Goal: Information Seeking & Learning: Learn about a topic

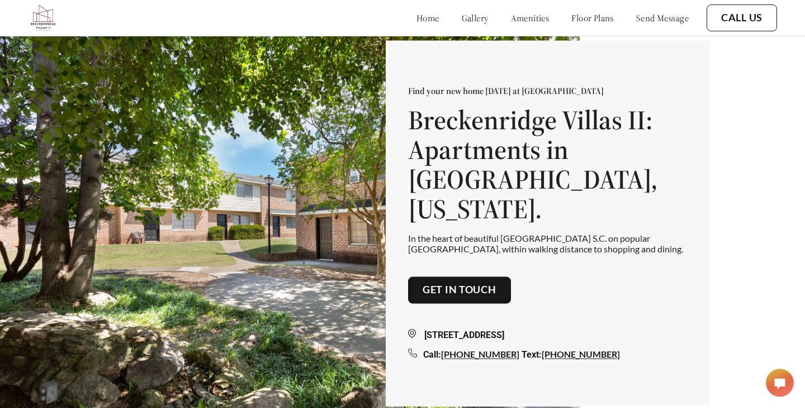
click at [723, 149] on div "Find your new home [DATE] at [GEOGRAPHIC_DATA] [GEOGRAPHIC_DATA]: Apartments in…" at bounding box center [402, 221] width 805 height 443
click at [462, 16] on link "gallery" at bounding box center [475, 17] width 27 height 11
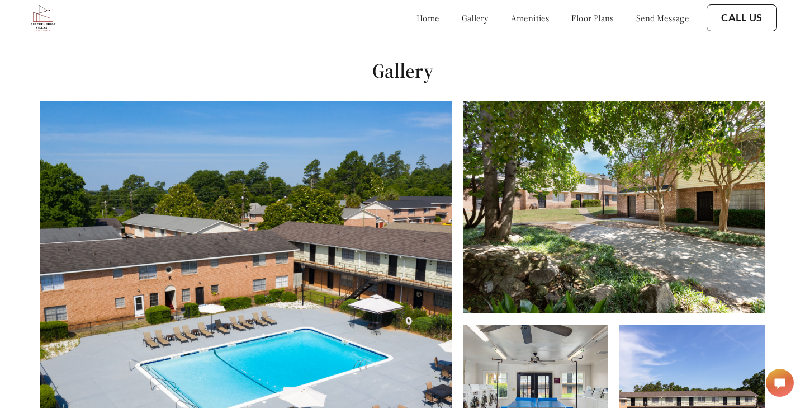
scroll to position [379, 0]
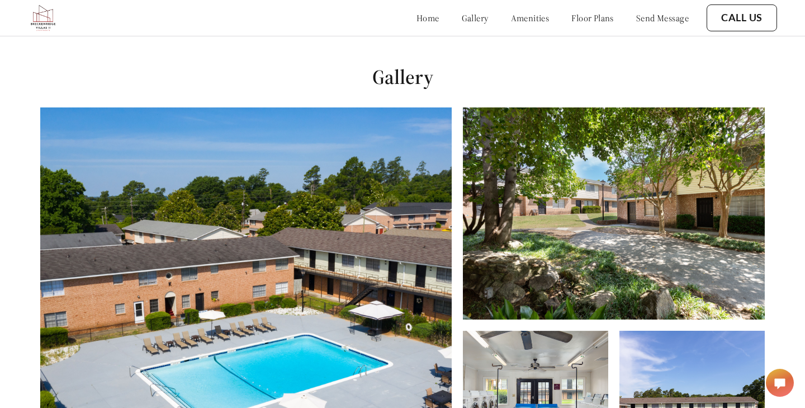
click at [534, 193] on img at bounding box center [614, 213] width 302 height 212
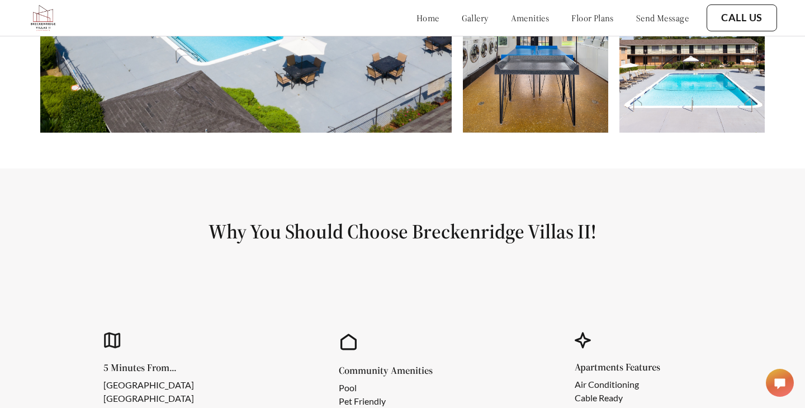
scroll to position [771, 0]
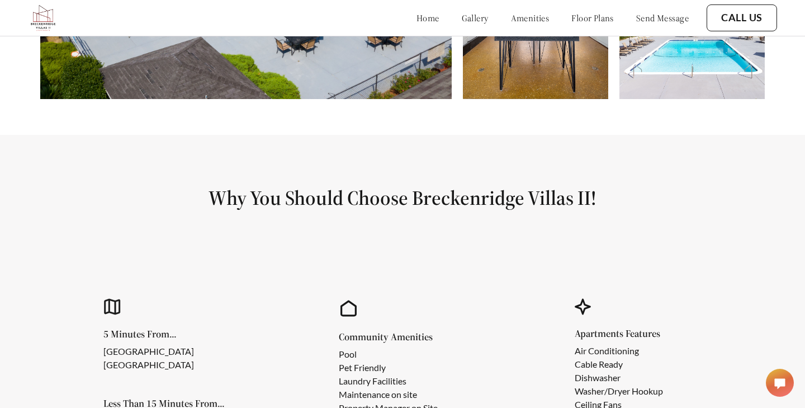
click at [567, 24] on div "home gallery amenities floor plans send message" at bounding box center [541, 18] width 295 height 30
click at [579, 14] on link "floor plans" at bounding box center [593, 17] width 43 height 11
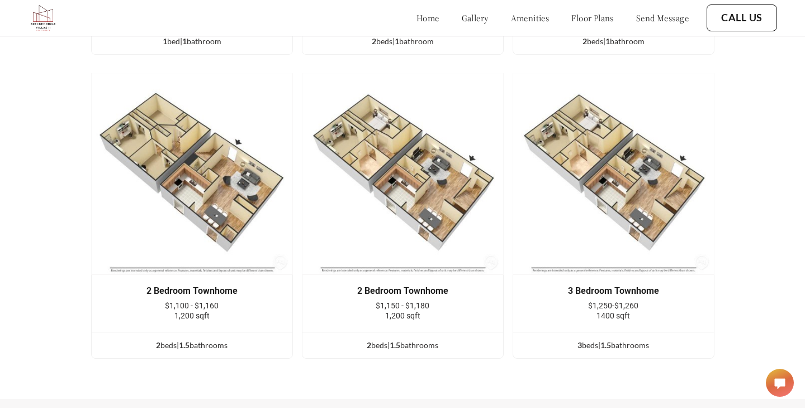
scroll to position [1726, 0]
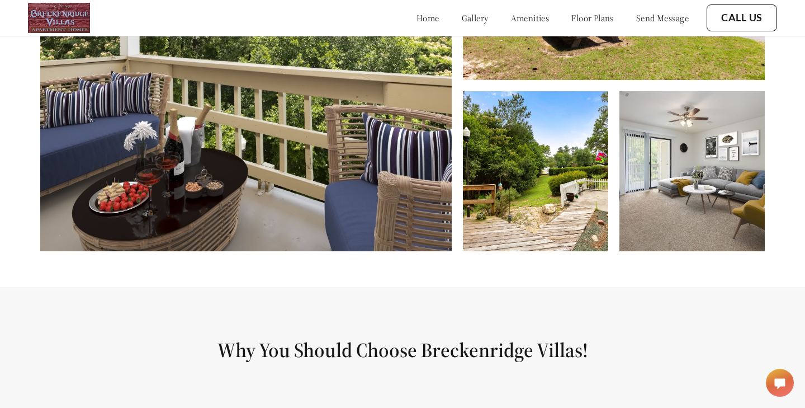
scroll to position [620, 0]
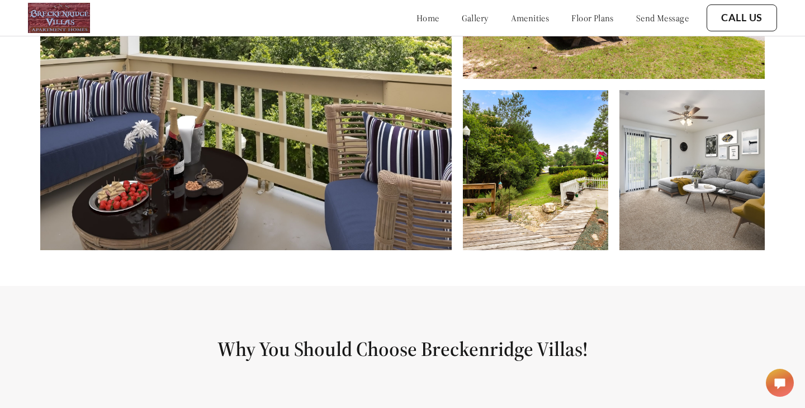
click at [629, 157] on img at bounding box center [692, 170] width 145 height 160
click at [568, 152] on img at bounding box center [535, 170] width 145 height 160
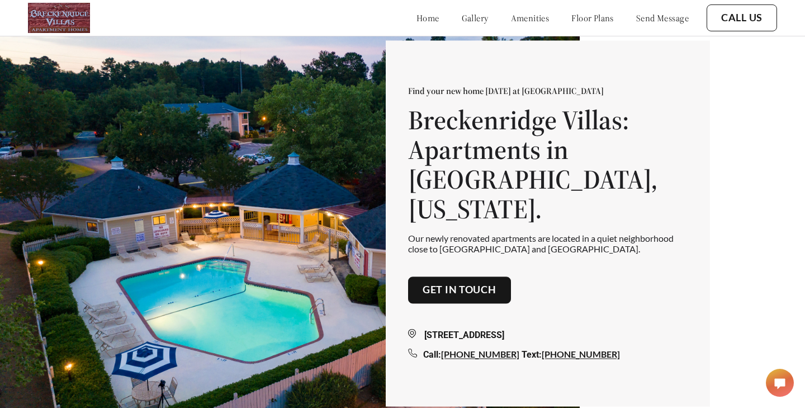
scroll to position [0, 0]
click at [462, 20] on link "gallery" at bounding box center [475, 17] width 27 height 11
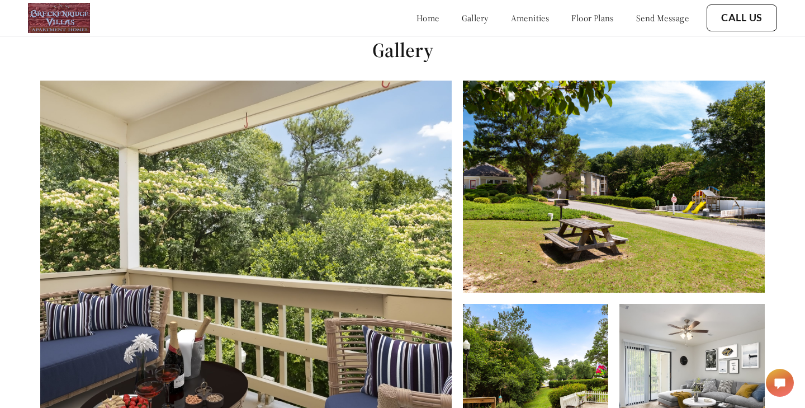
scroll to position [408, 0]
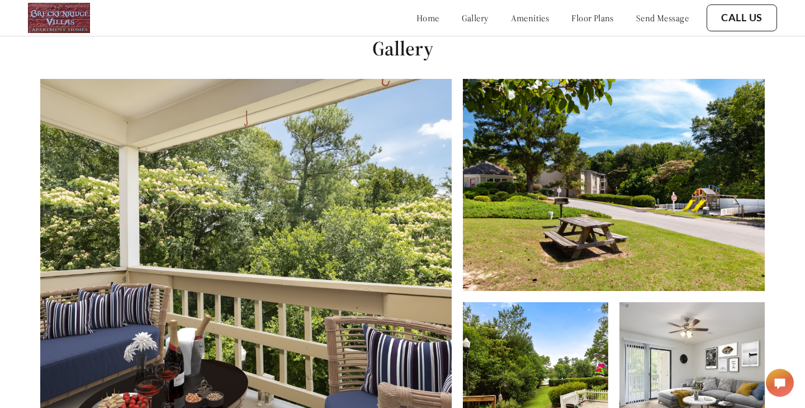
click at [488, 126] on img at bounding box center [614, 185] width 302 height 212
click at [511, 22] on link "amenities" at bounding box center [530, 17] width 39 height 11
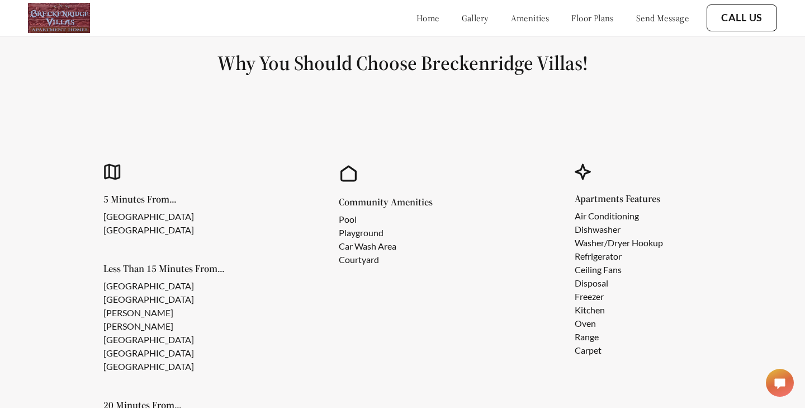
click at [578, 20] on link "floor plans" at bounding box center [593, 17] width 43 height 11
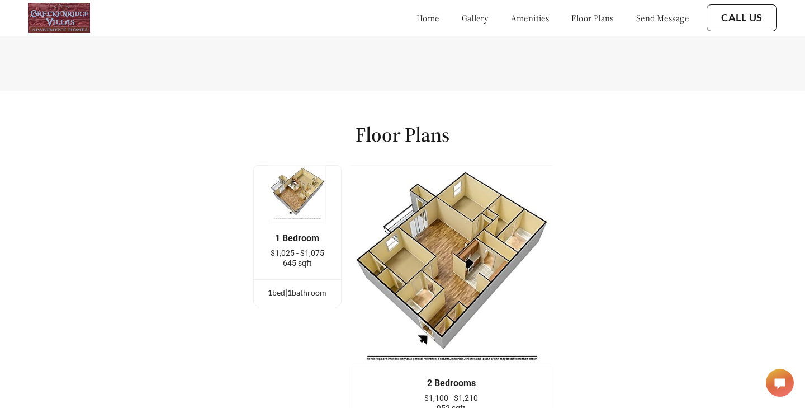
scroll to position [1433, 0]
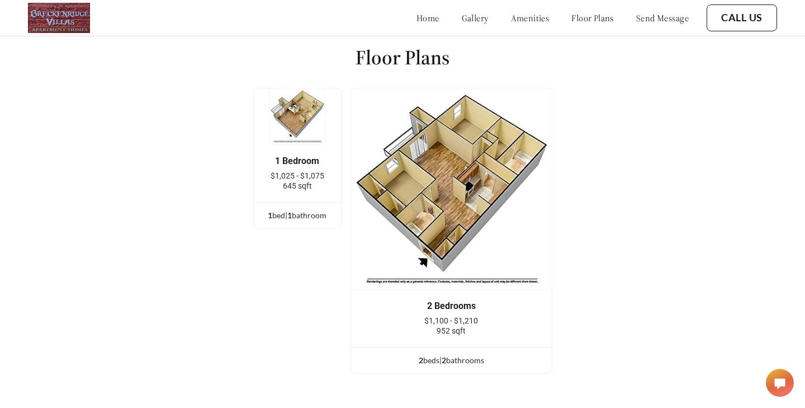
click at [300, 116] on img at bounding box center [297, 116] width 57 height 57
